Goal: Navigation & Orientation: Find specific page/section

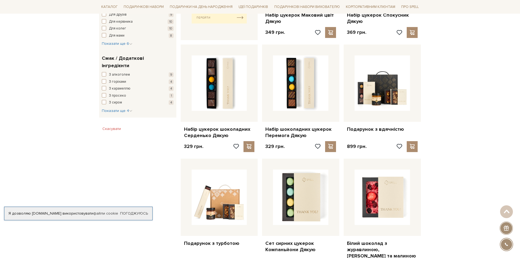
scroll to position [287, 0]
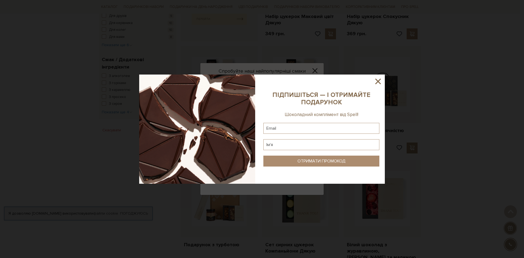
click at [379, 80] on icon at bounding box center [377, 81] width 5 height 5
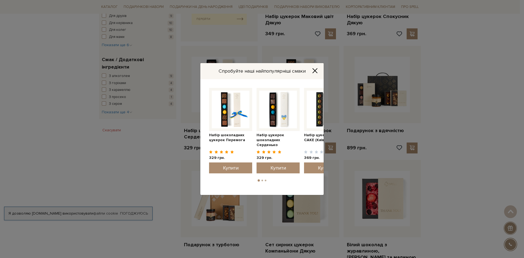
click at [314, 70] on icon "Close" at bounding box center [315, 70] width 4 height 4
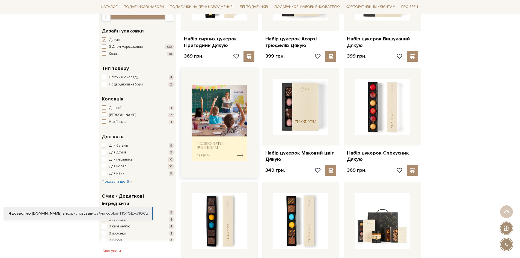
scroll to position [14, 0]
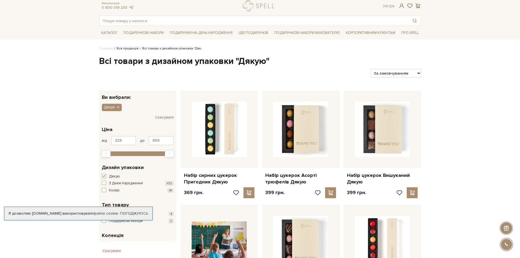
click at [123, 50] on link "Вся продукція" at bounding box center [128, 48] width 22 height 4
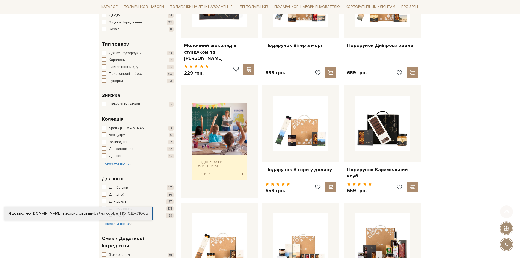
scroll to position [164, 0]
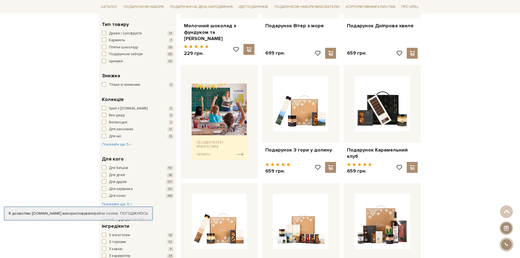
click at [105, 61] on span "button" at bounding box center [104, 61] width 4 height 4
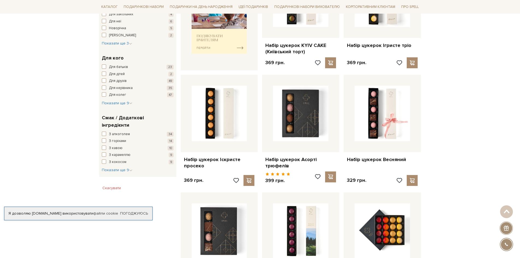
scroll to position [273, 0]
